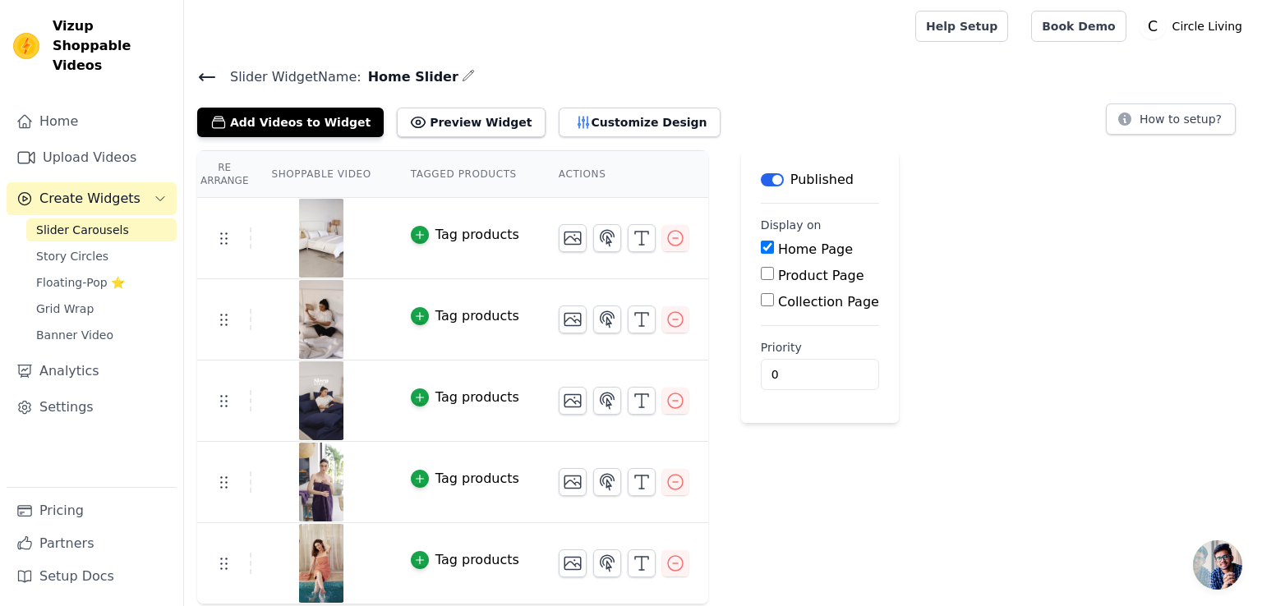
click at [897, 247] on div "Re Arrange Shoppable Video Tagged Products Actions Tag products Tag products Ta…" at bounding box center [723, 377] width 1078 height 454
click at [868, 101] on div "Add Videos to Widget Preview Widget Customize Design How to setup?" at bounding box center [723, 119] width 1052 height 36
click at [889, 228] on div "Re Arrange Shoppable Video Tagged Products Actions Tag products Tag products Ta…" at bounding box center [723, 377] width 1078 height 454
click at [979, 29] on link "Help Setup" at bounding box center [961, 26] width 93 height 31
click at [464, 125] on button "Preview Widget" at bounding box center [471, 123] width 148 height 30
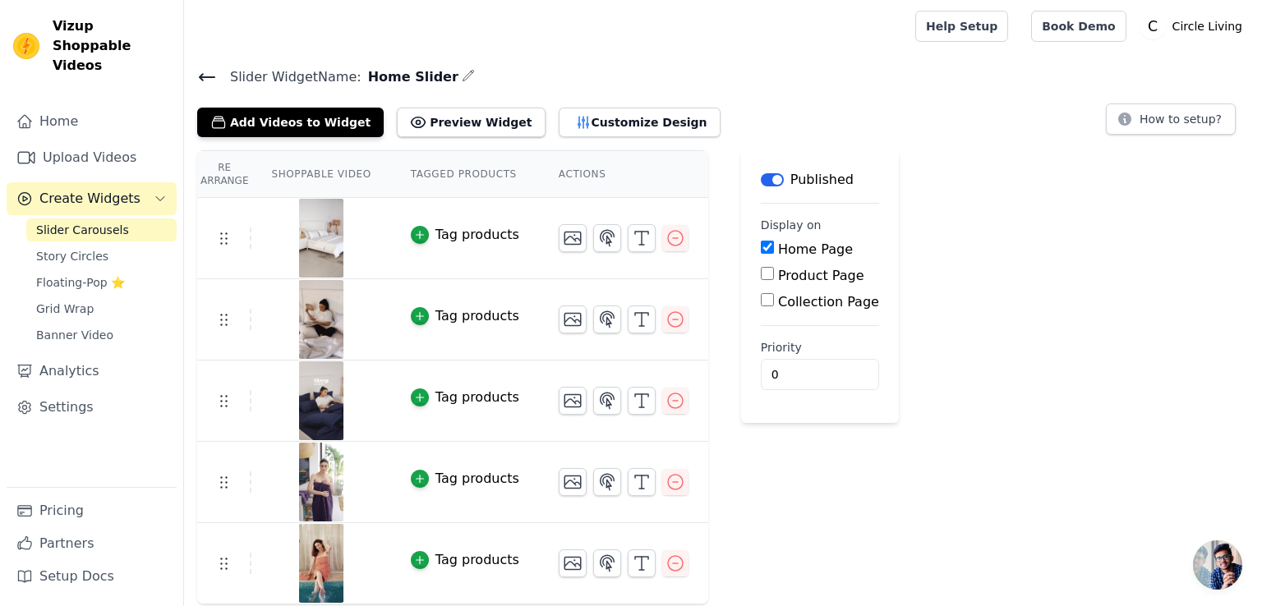
click at [761, 249] on input "Home Page" at bounding box center [767, 247] width 13 height 13
checkbox input "false"
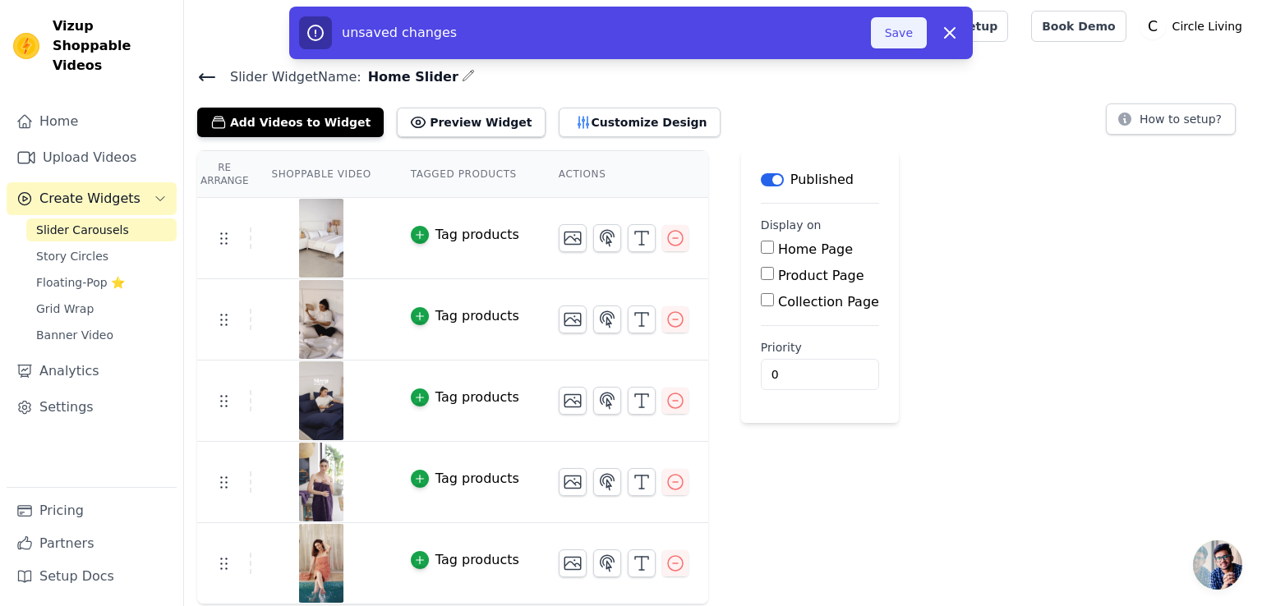
click at [893, 35] on button "Save" at bounding box center [899, 32] width 56 height 31
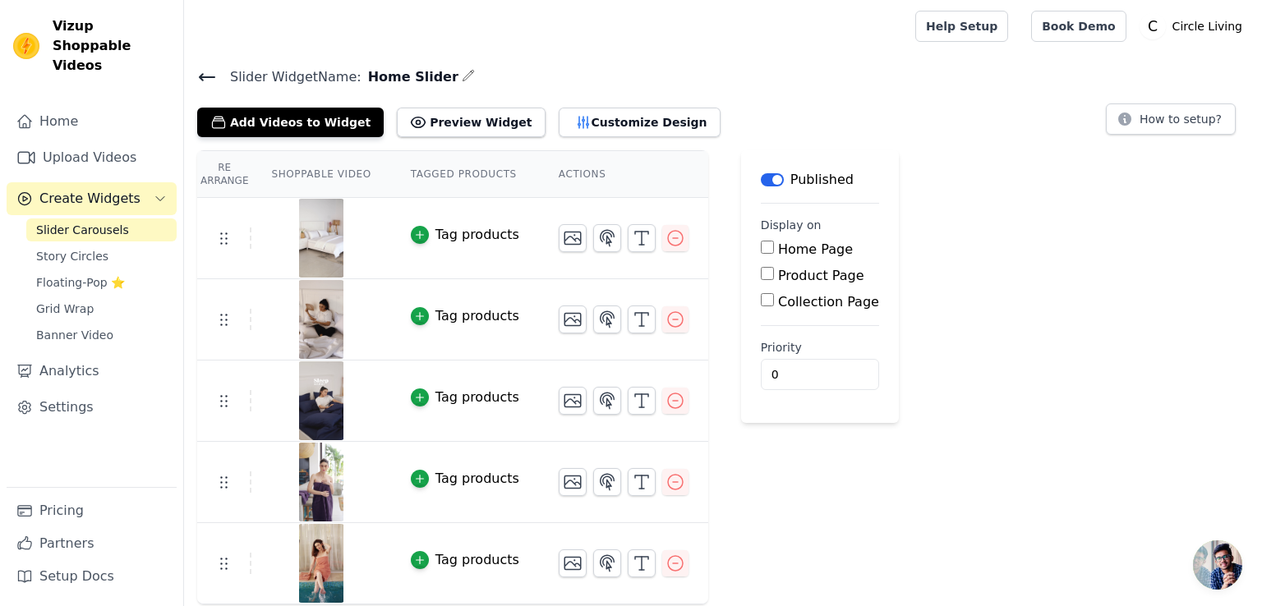
click at [1101, 290] on div "Re Arrange Shoppable Video Tagged Products Actions Tag products Tag products Ta…" at bounding box center [723, 377] width 1078 height 454
click at [575, 124] on button "Customize Design" at bounding box center [640, 123] width 162 height 30
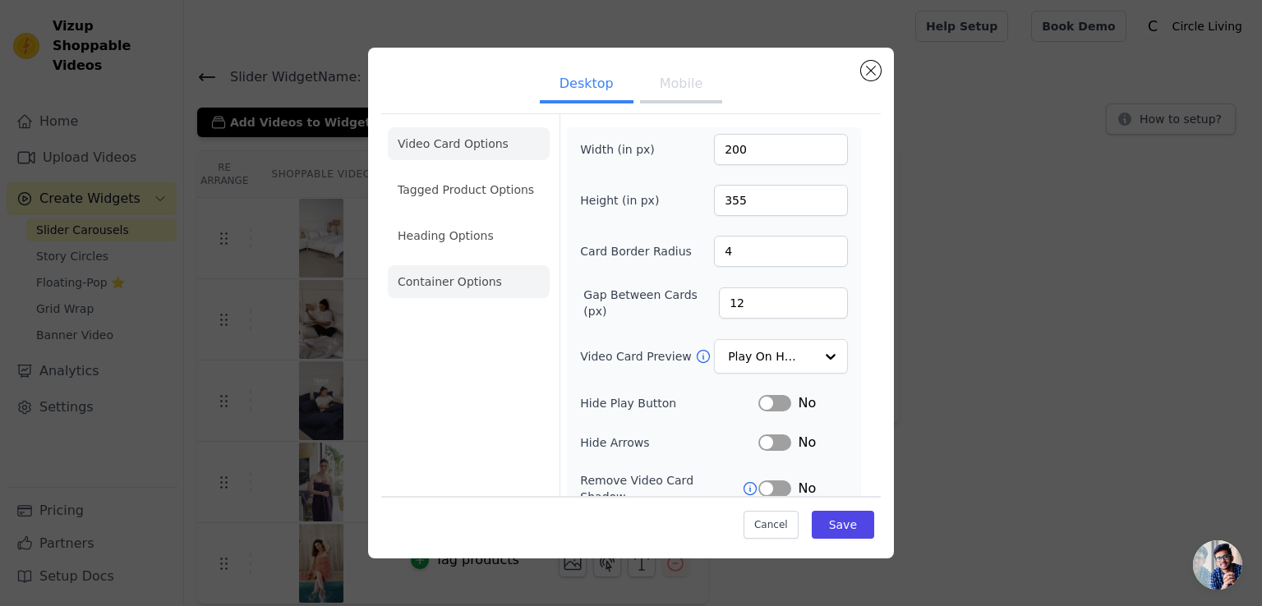
click at [486, 276] on li "Container Options" at bounding box center [469, 281] width 162 height 33
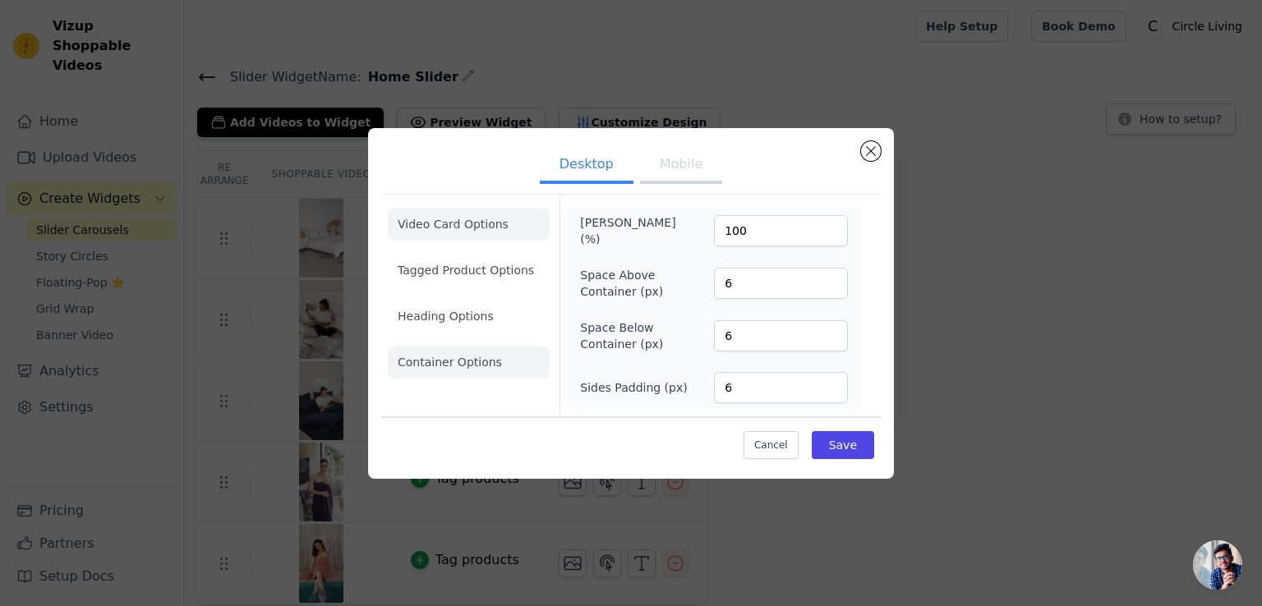
click at [432, 254] on li "Video Card Options" at bounding box center [469, 270] width 162 height 33
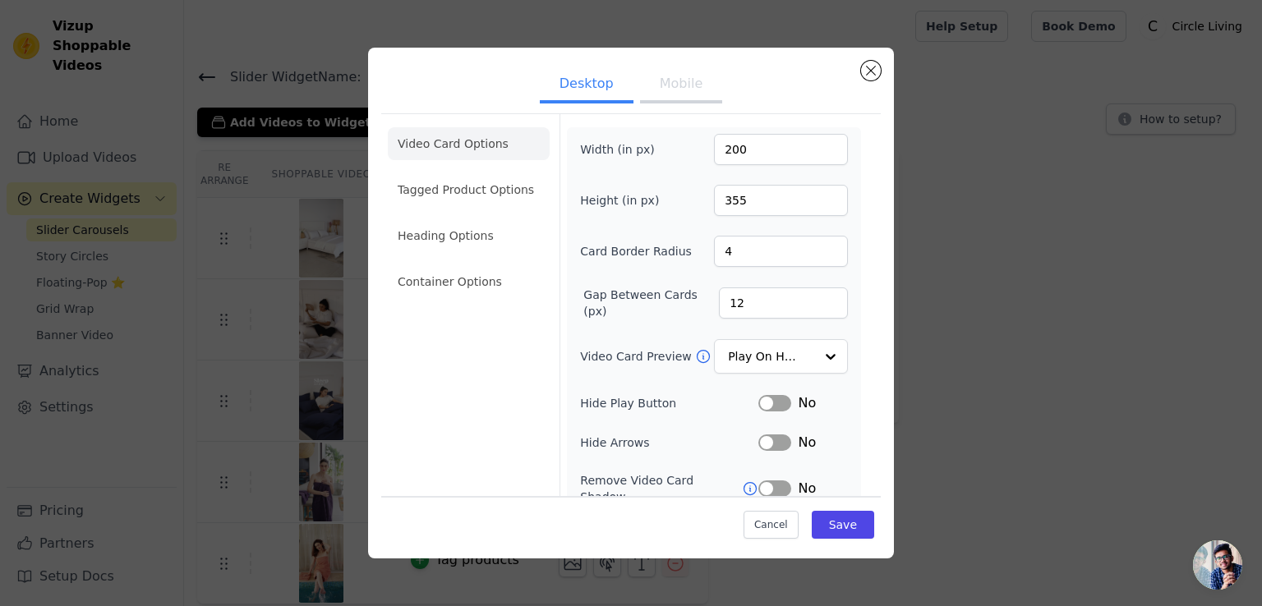
click at [687, 79] on button "Mobile" at bounding box center [681, 85] width 82 height 36
click at [560, 83] on button "Desktop" at bounding box center [587, 85] width 94 height 36
click at [213, 381] on div "Desktop Mobile Video Card Options Tagged Product Options Heading Options Contai…" at bounding box center [630, 303] width 1209 height 564
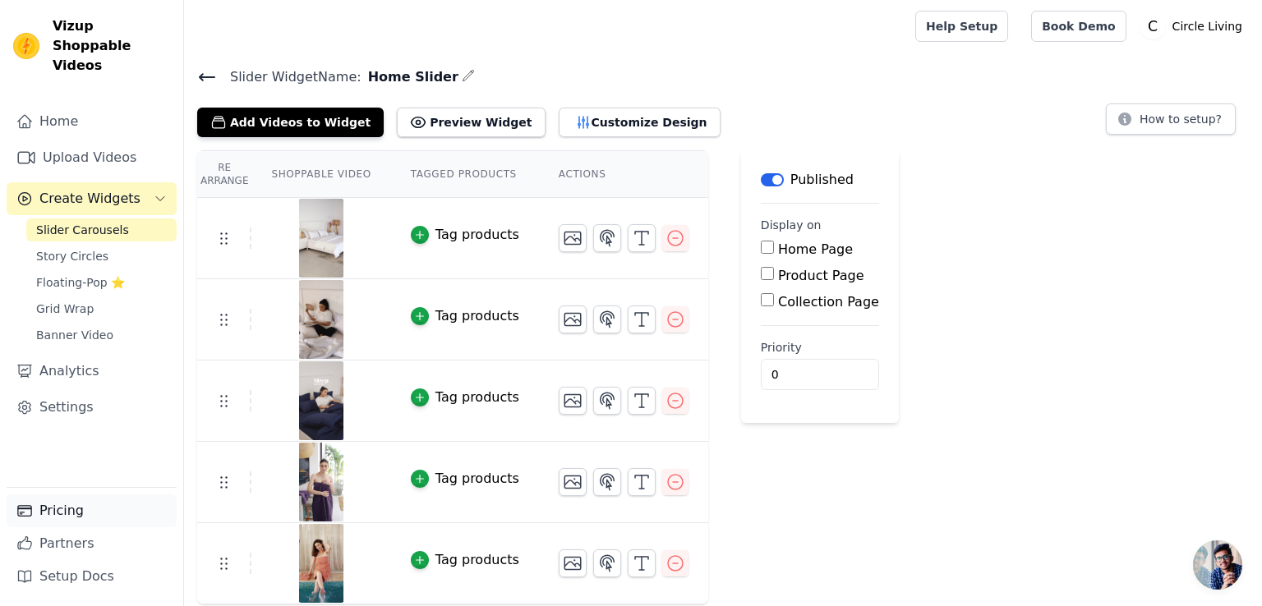
click at [55, 521] on link "Pricing" at bounding box center [92, 511] width 170 height 33
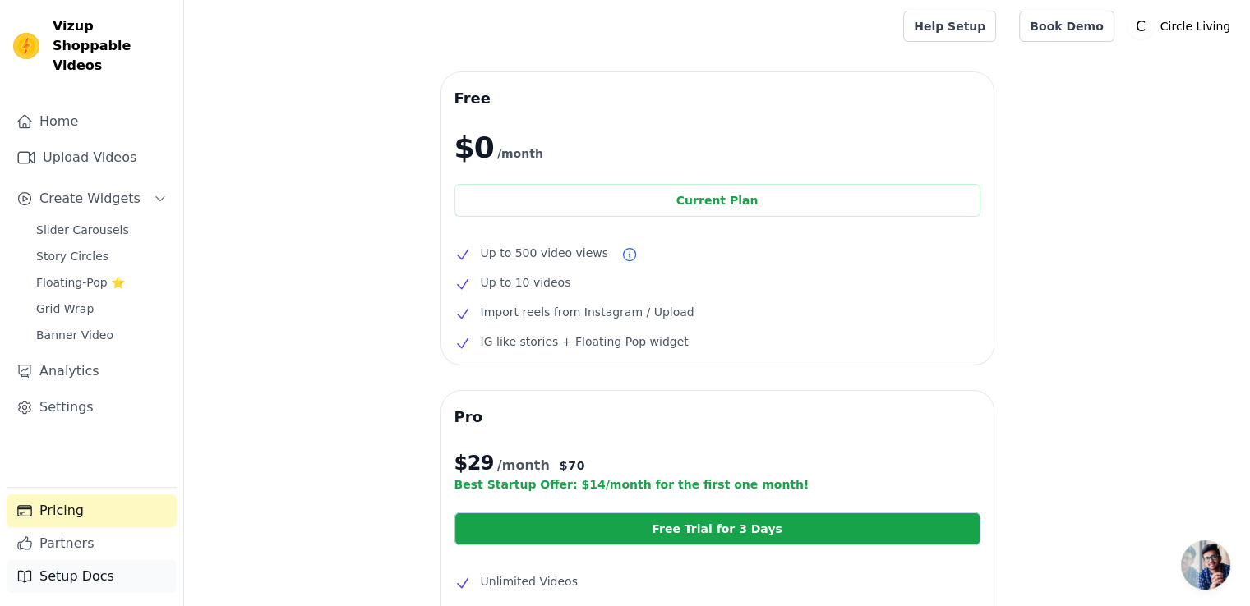
click at [81, 580] on link "Setup Docs" at bounding box center [92, 576] width 170 height 33
drag, startPoint x: 107, startPoint y: 52, endPoint x: 53, endPoint y: 25, distance: 60.3
click at [53, 25] on span "Vizup Shoppable Videos" at bounding box center [111, 45] width 117 height 59
copy span "Vizup Shoppable Videos"
click at [92, 222] on span "Slider Carousels" at bounding box center [82, 230] width 93 height 16
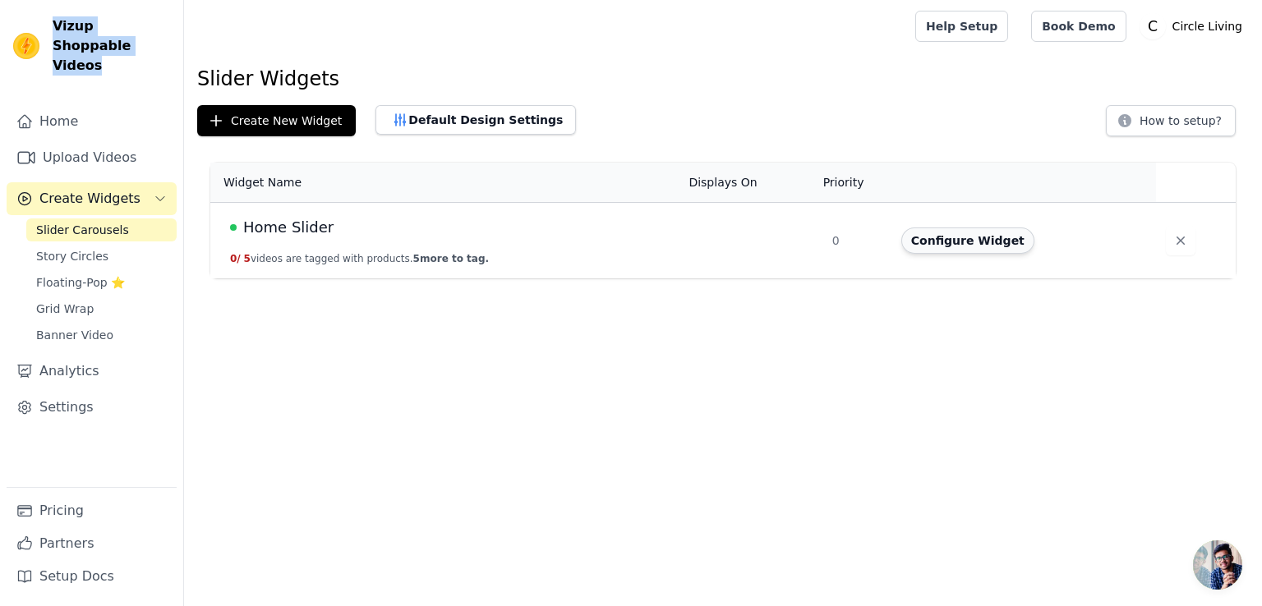
click at [965, 250] on button "Configure Widget" at bounding box center [967, 241] width 133 height 26
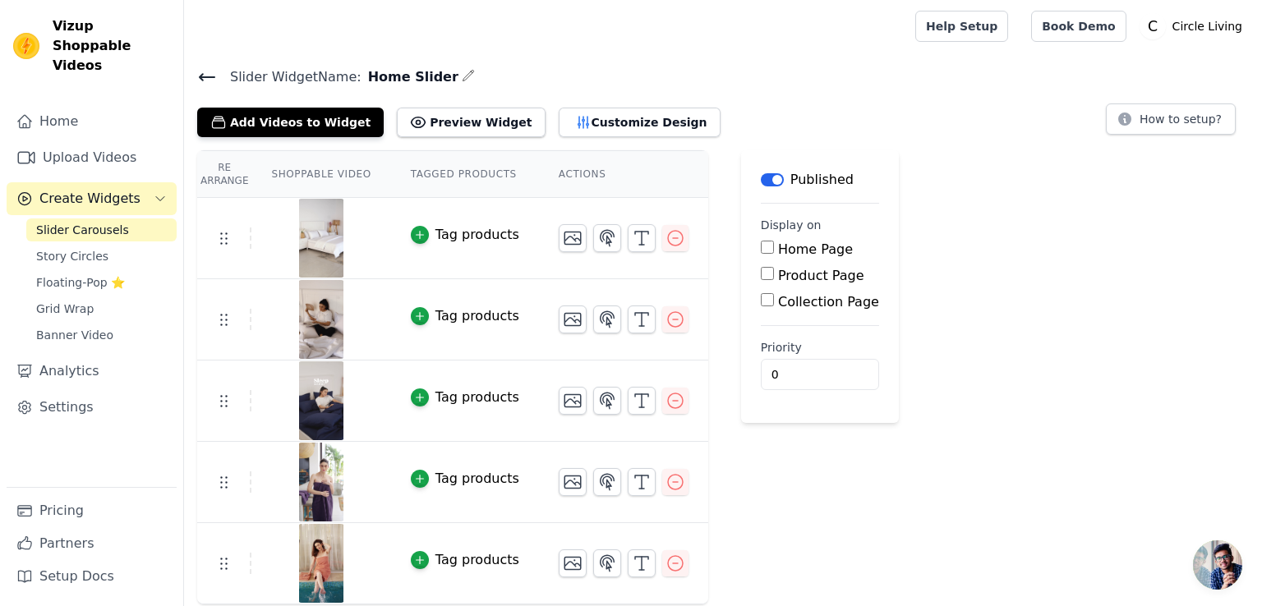
click at [788, 246] on label "Home Page" at bounding box center [815, 250] width 75 height 16
click at [774, 246] on input "Home Page" at bounding box center [767, 247] width 13 height 13
checkbox input "true"
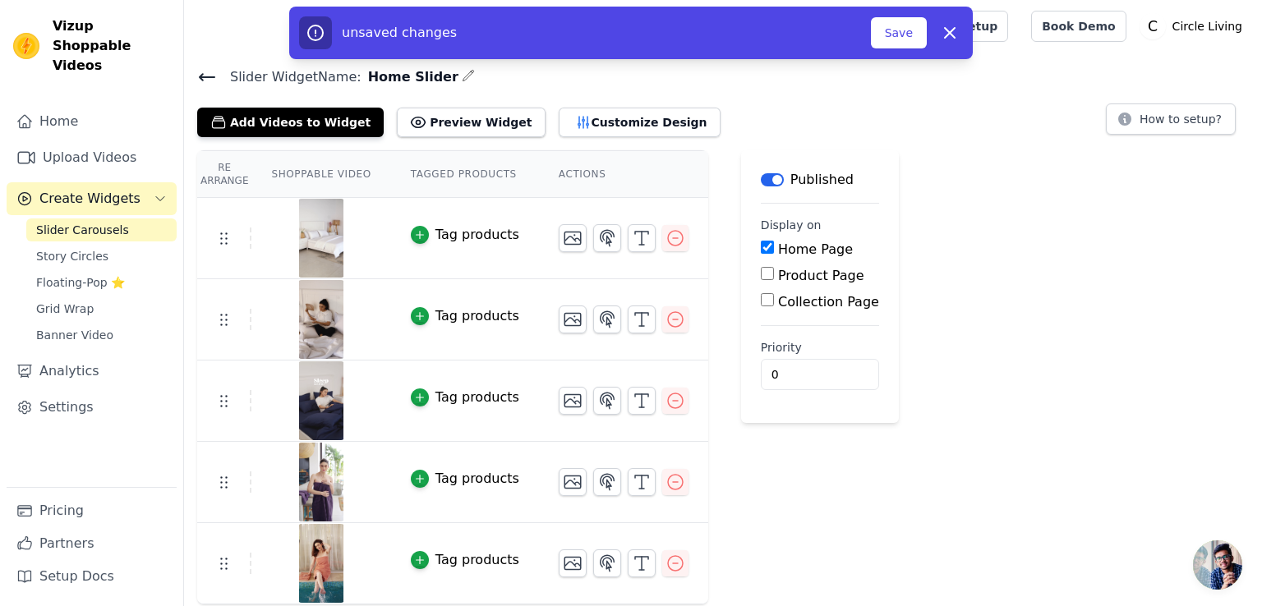
click at [778, 274] on label "Product Page" at bounding box center [821, 276] width 86 height 16
click at [774, 274] on input "Product Page" at bounding box center [767, 273] width 13 height 13
click at [785, 274] on label "Product Page" at bounding box center [821, 276] width 86 height 16
click at [774, 274] on input "Product Page" at bounding box center [767, 273] width 13 height 13
checkbox input "false"
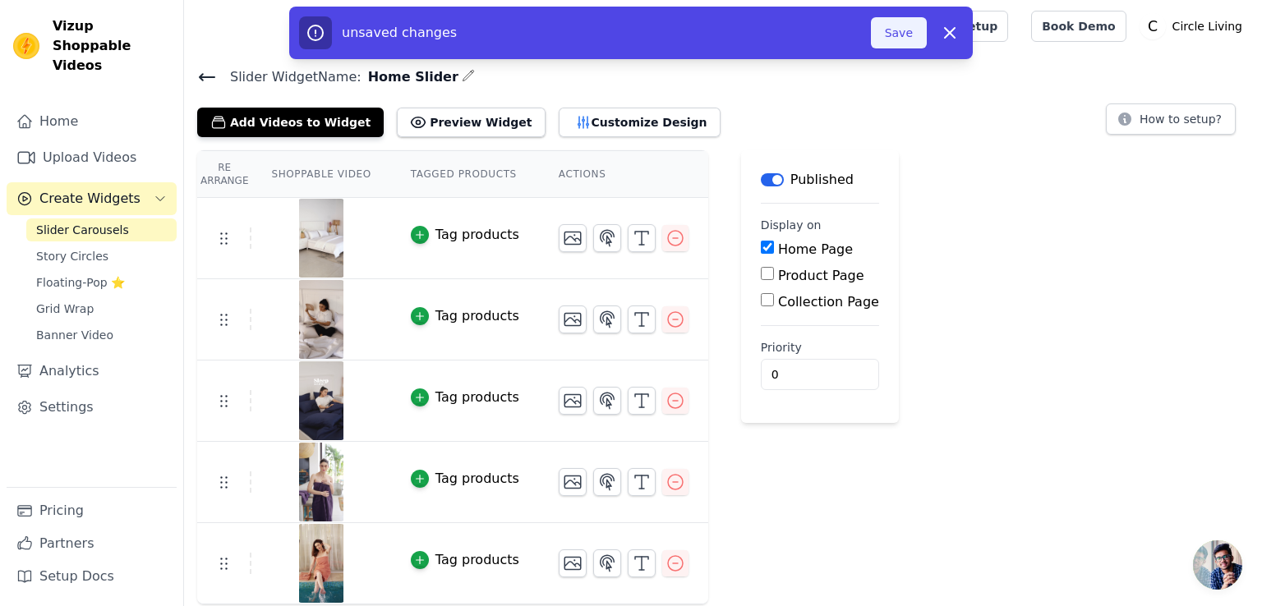
click at [907, 33] on button "Save" at bounding box center [899, 32] width 56 height 31
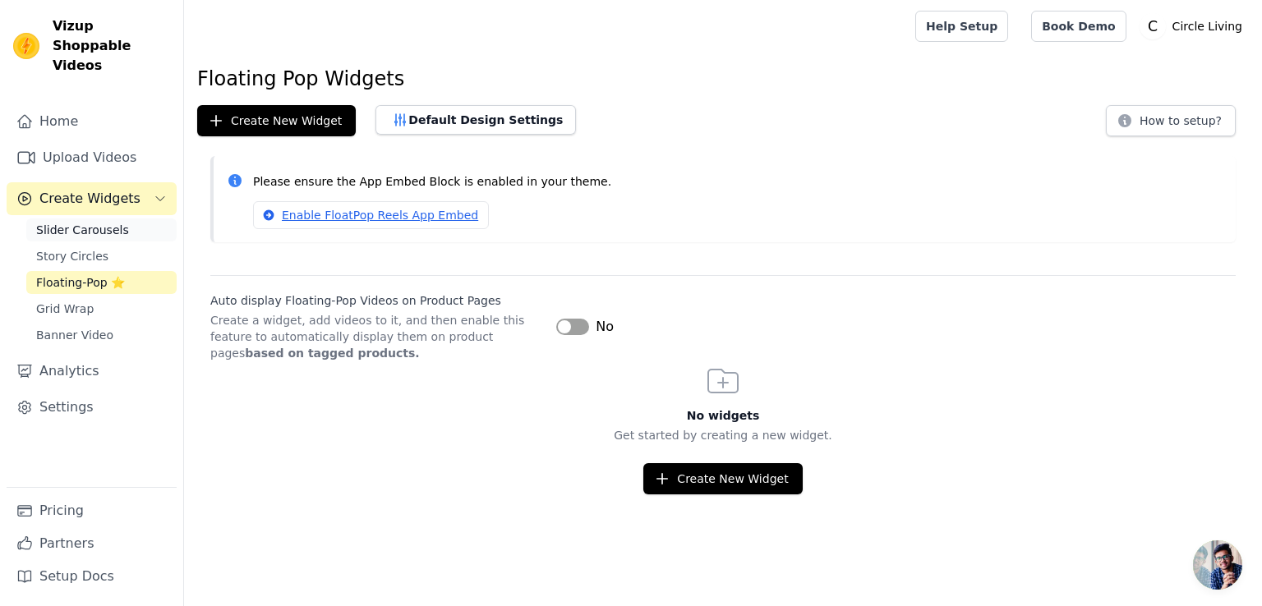
click at [72, 222] on span "Slider Carousels" at bounding box center [82, 230] width 93 height 16
